Goal: Task Accomplishment & Management: Use online tool/utility

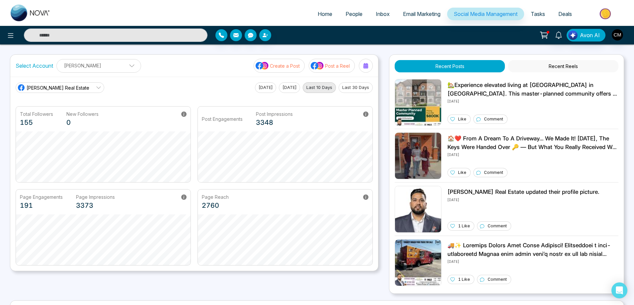
drag, startPoint x: 47, startPoint y: 14, endPoint x: 53, endPoint y: 0, distance: 15.1
click at [46, 13] on img at bounding box center [31, 13] width 40 height 17
select select "*"
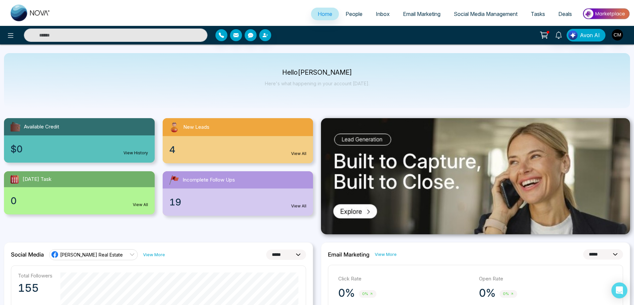
select select "*"
